Goal: Information Seeking & Learning: Stay updated

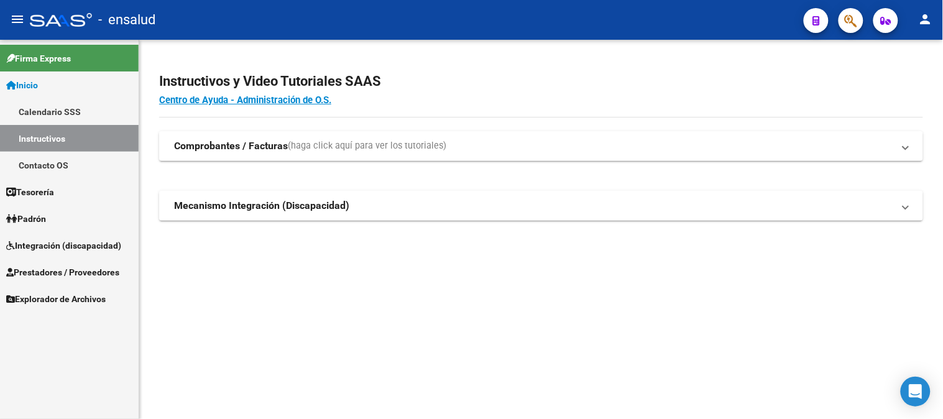
click at [65, 108] on link "Calendario SSS" at bounding box center [69, 111] width 139 height 27
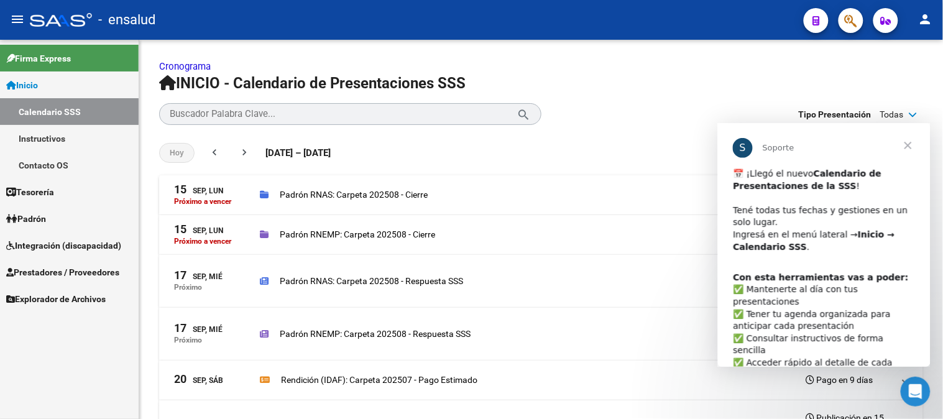
click at [909, 138] on span "Cerrar" at bounding box center [907, 144] width 45 height 45
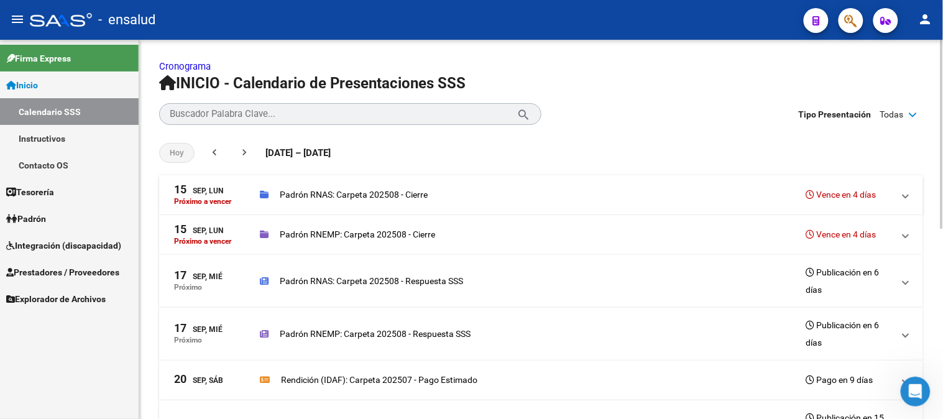
click at [840, 237] on h3 "Vence en 4 días" at bounding box center [841, 234] width 70 height 17
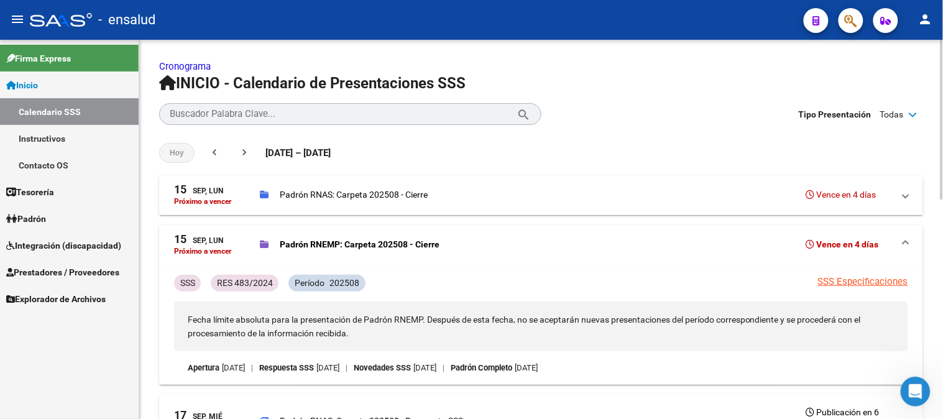
click at [314, 196] on p "Padrón RNAS: Carpeta 202508 - Cierre" at bounding box center [354, 195] width 148 height 14
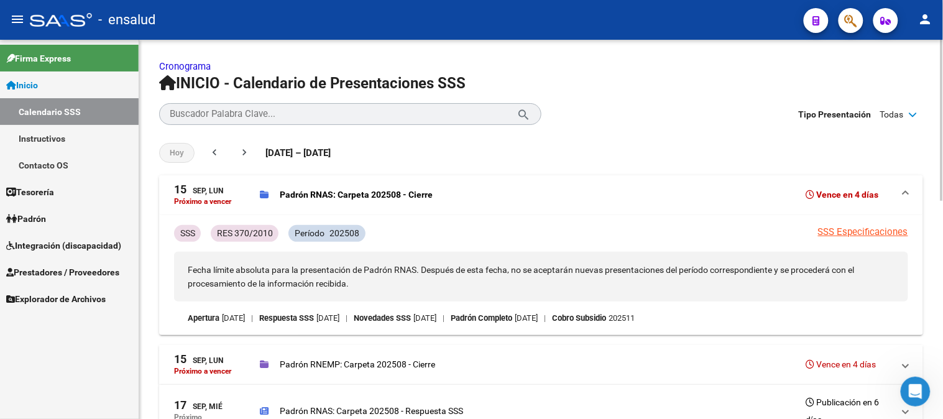
click at [207, 190] on div "[DATE], Lun" at bounding box center [198, 190] width 49 height 13
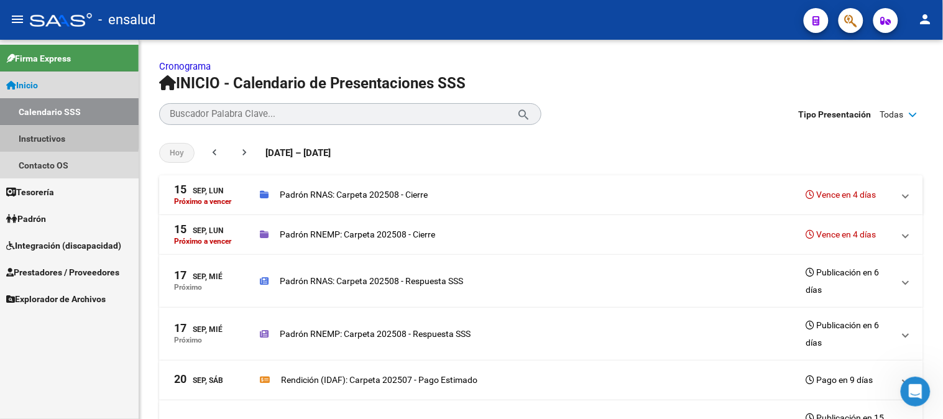
click at [40, 134] on link "Instructivos" at bounding box center [69, 138] width 139 height 27
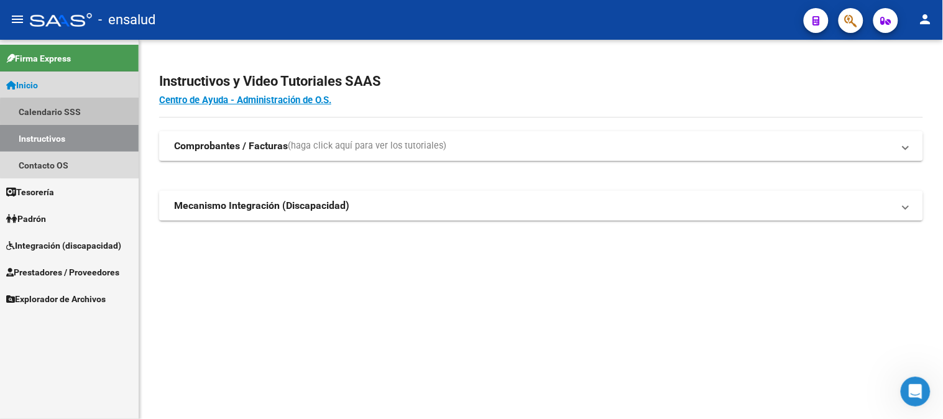
click at [75, 112] on link "Calendario SSS" at bounding box center [69, 111] width 139 height 27
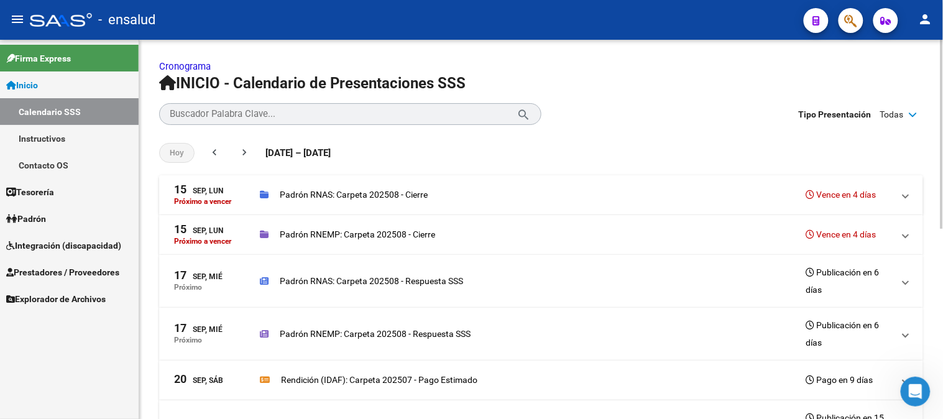
click at [354, 190] on p "Padrón RNAS: Carpeta 202508 - Cierre" at bounding box center [354, 195] width 148 height 14
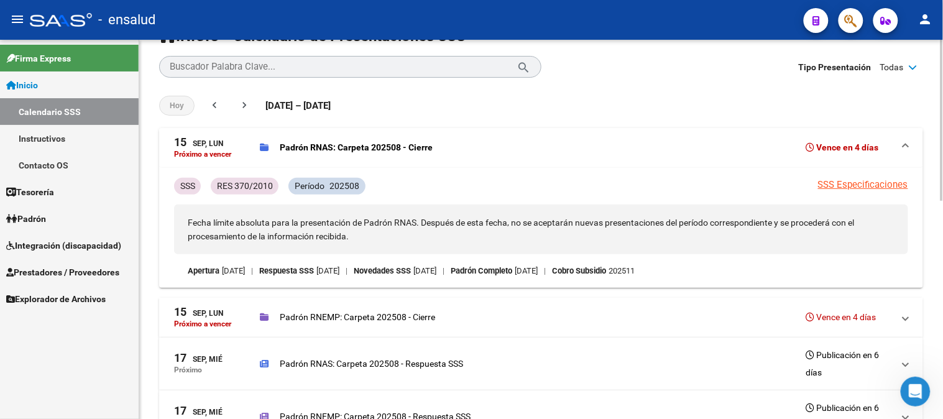
scroll to position [69, 0]
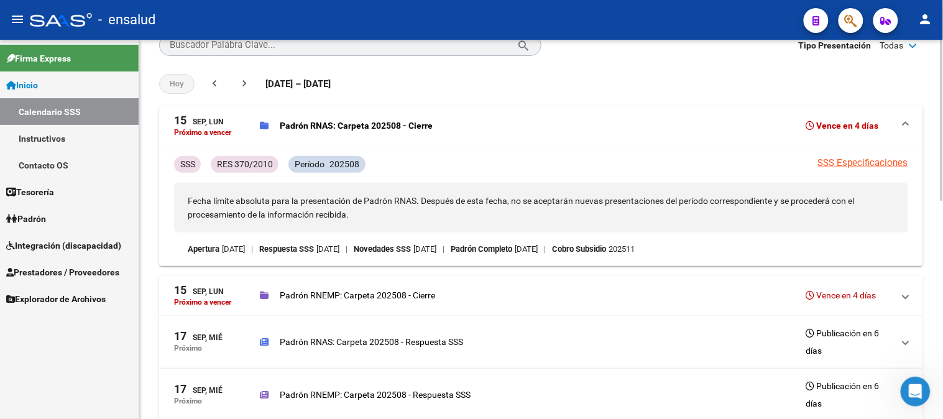
click at [392, 296] on p "Padrón RNEMP: Carpeta 202508 - Cierre" at bounding box center [357, 295] width 155 height 14
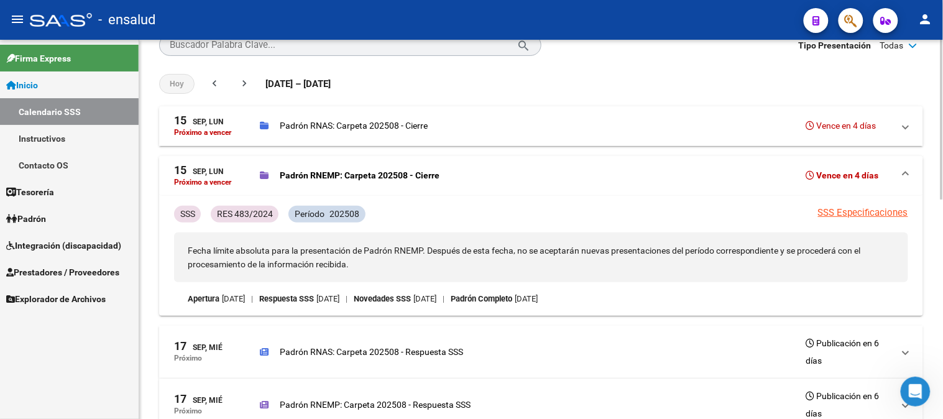
scroll to position [0, 0]
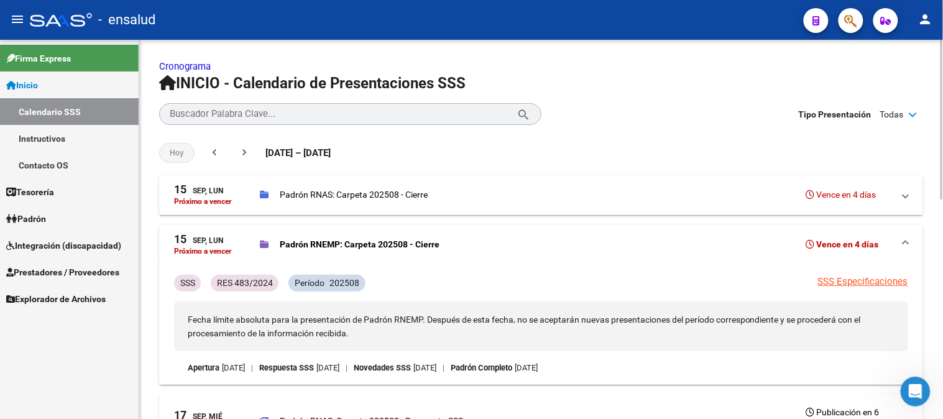
click at [358, 196] on p "Padrón RNAS: Carpeta 202508 - Cierre" at bounding box center [354, 195] width 148 height 14
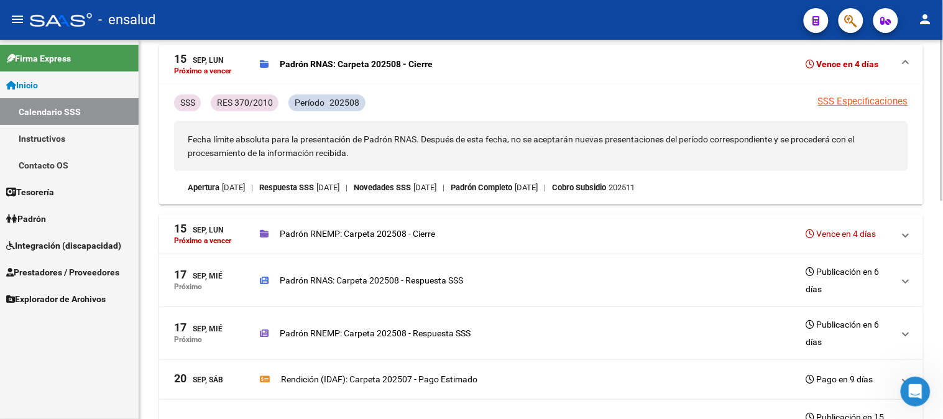
scroll to position [138, 0]
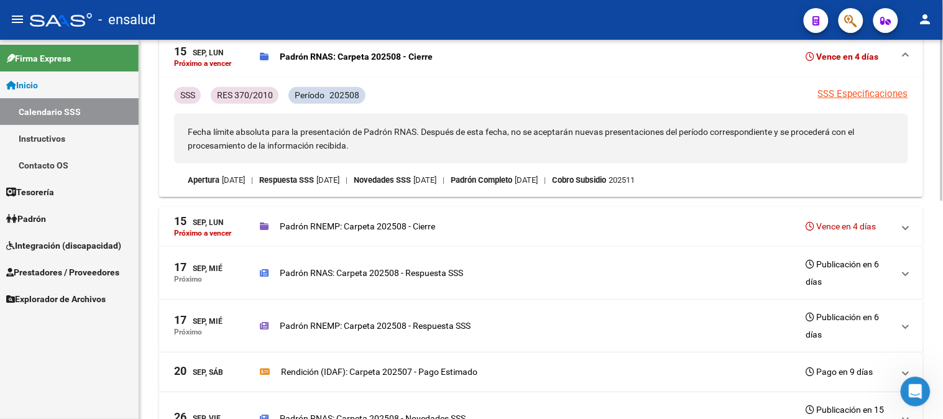
click at [374, 224] on p "Padrón RNEMP: Carpeta 202508 - Cierre" at bounding box center [357, 226] width 155 height 14
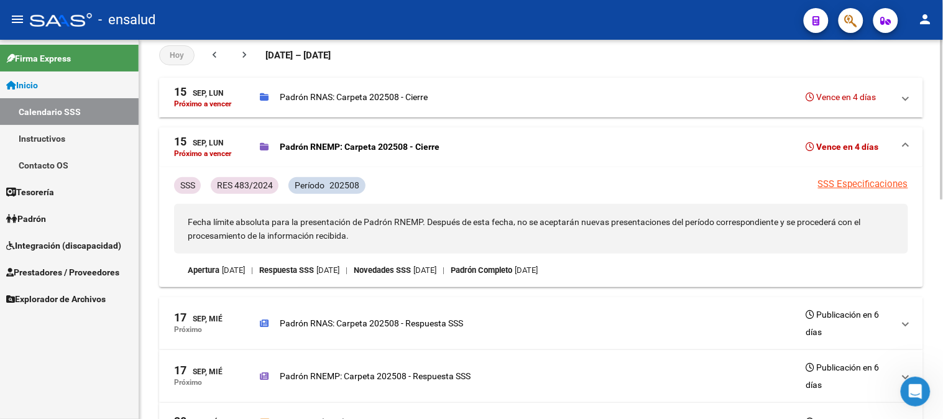
scroll to position [69, 0]
